Goal: Task Accomplishment & Management: Use online tool/utility

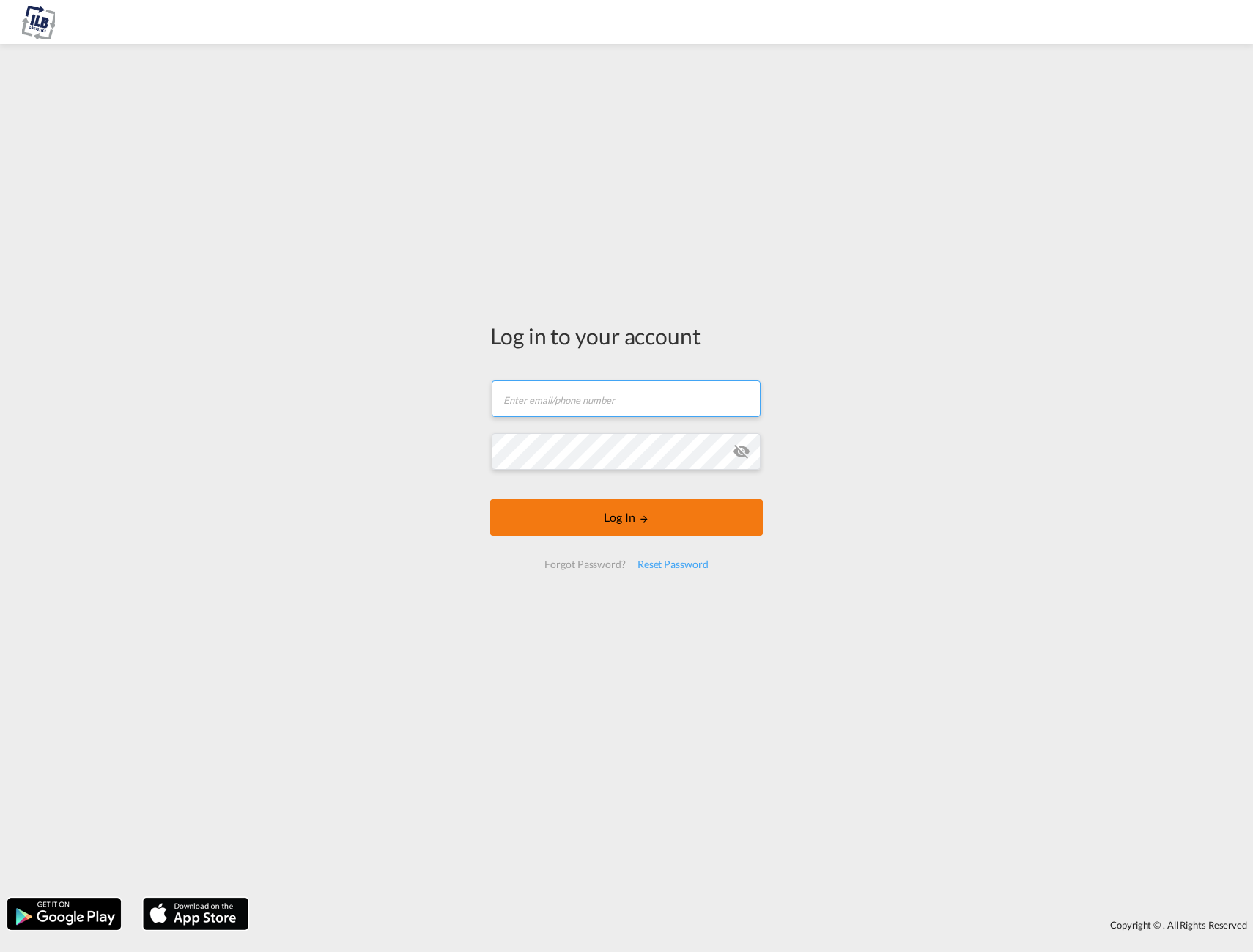
type input "[PERSON_NAME][EMAIL_ADDRESS][DOMAIN_NAME]"
click at [644, 527] on button "Log In" at bounding box center [626, 517] width 272 height 37
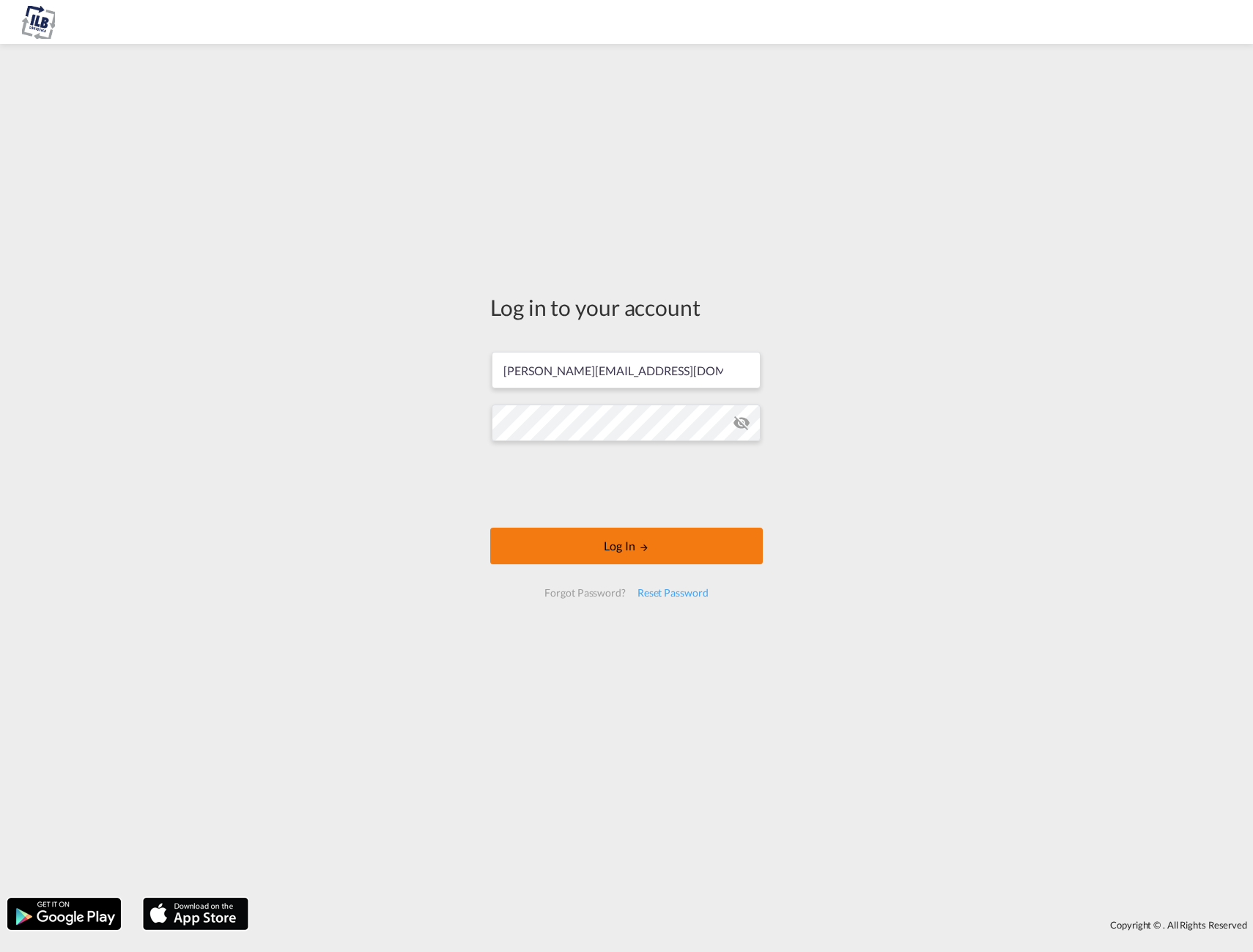
click at [619, 557] on button "Log In" at bounding box center [626, 546] width 272 height 37
